Goal: Communication & Community: Answer question/provide support

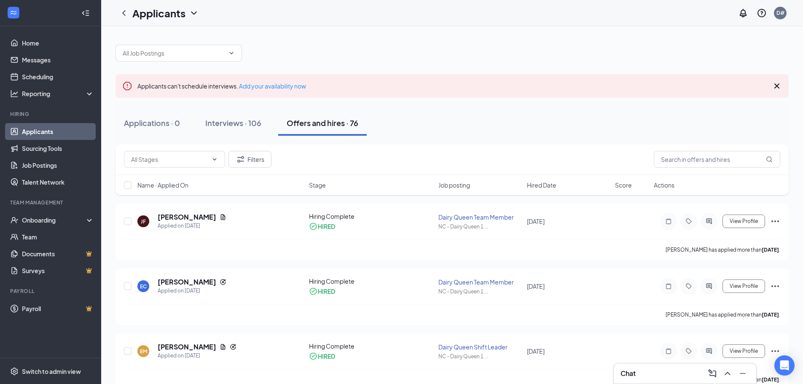
click at [654, 369] on div "Chat" at bounding box center [685, 373] width 129 height 13
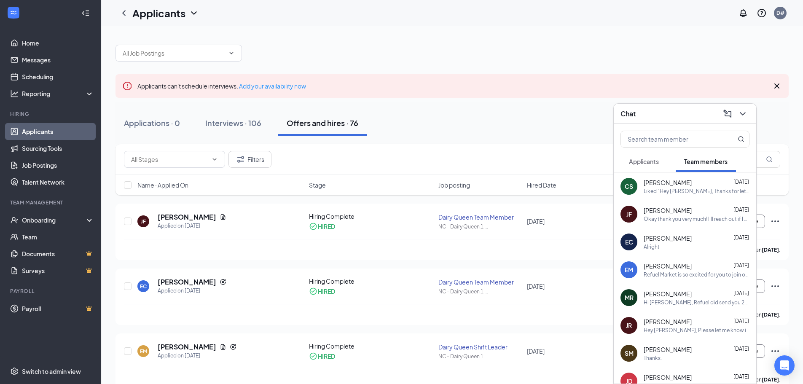
click at [693, 275] on div "Refuel Market is so excited for you to join our team! Do you know anyone else w…" at bounding box center [697, 274] width 106 height 7
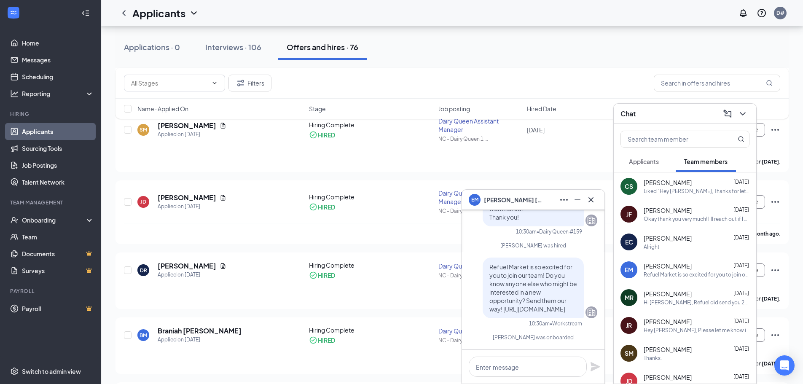
scroll to position [464, 0]
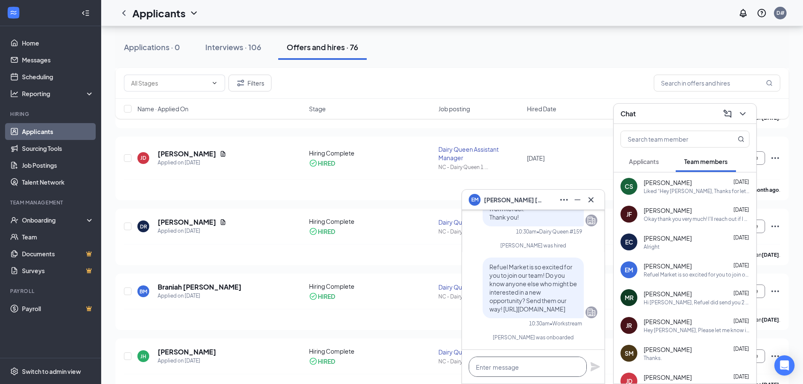
click at [513, 365] on textarea at bounding box center [528, 367] width 118 height 20
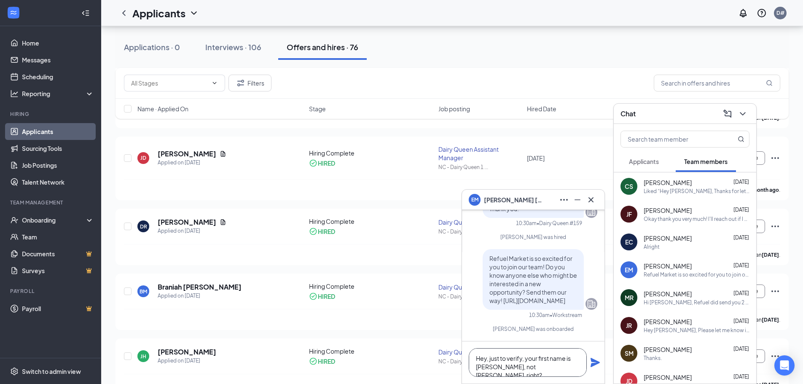
type textarea "Hey, just to verify, your first name is [PERSON_NAME], not [PERSON_NAME], right?"
click at [594, 362] on icon "Plane" at bounding box center [595, 362] width 9 height 9
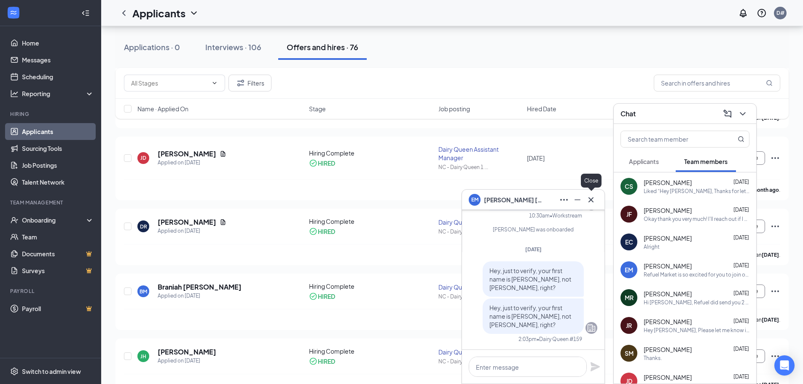
click at [594, 195] on icon "Cross" at bounding box center [591, 200] width 10 height 10
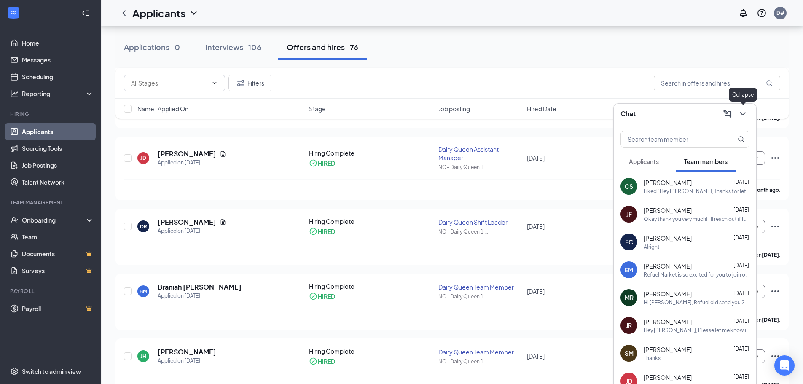
click at [741, 114] on icon "ChevronDown" at bounding box center [743, 114] width 10 height 10
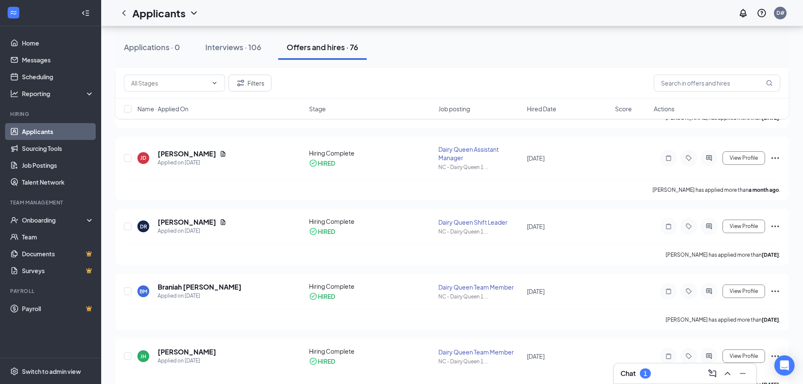
click at [677, 369] on div "Chat 1" at bounding box center [685, 373] width 129 height 13
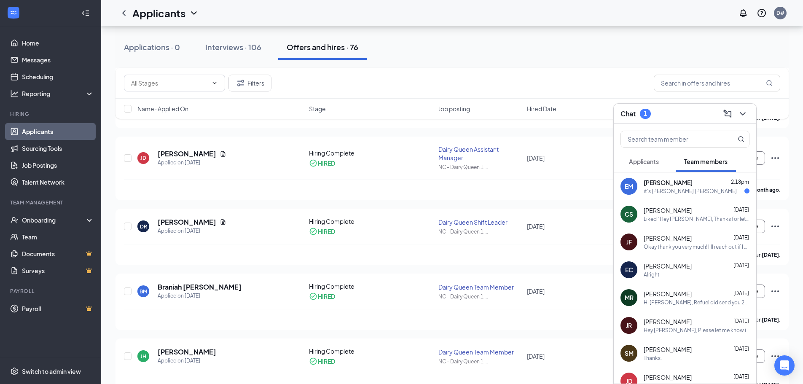
click at [682, 191] on div "it's [PERSON_NAME] [PERSON_NAME]" at bounding box center [690, 191] width 93 height 7
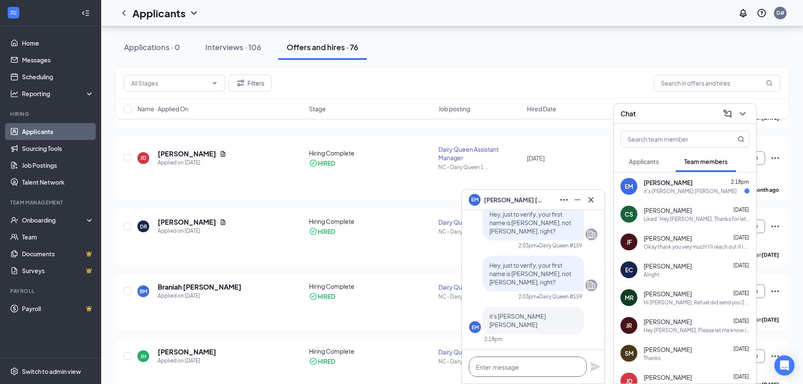
click at [543, 362] on textarea at bounding box center [528, 367] width 118 height 20
type textarea "Okay, thank you."
click at [592, 370] on icon "Plane" at bounding box center [595, 366] width 9 height 9
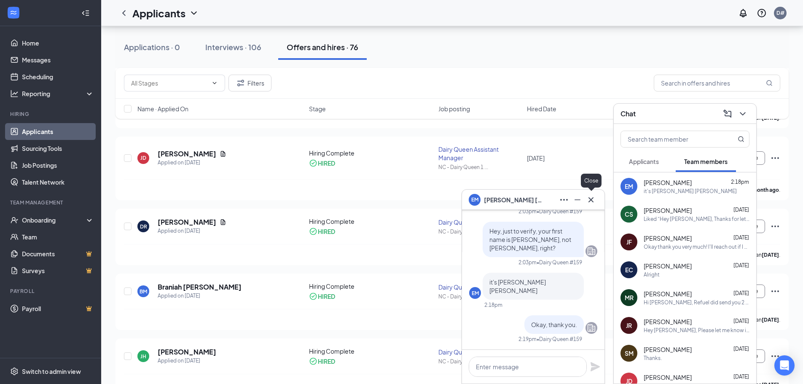
click at [588, 204] on icon "Cross" at bounding box center [591, 200] width 10 height 10
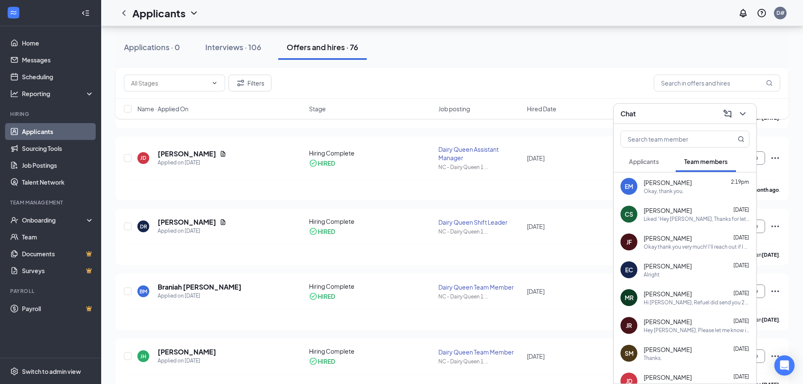
click at [675, 120] on div "Chat" at bounding box center [685, 114] width 143 height 20
